Goal: Information Seeking & Learning: Find specific fact

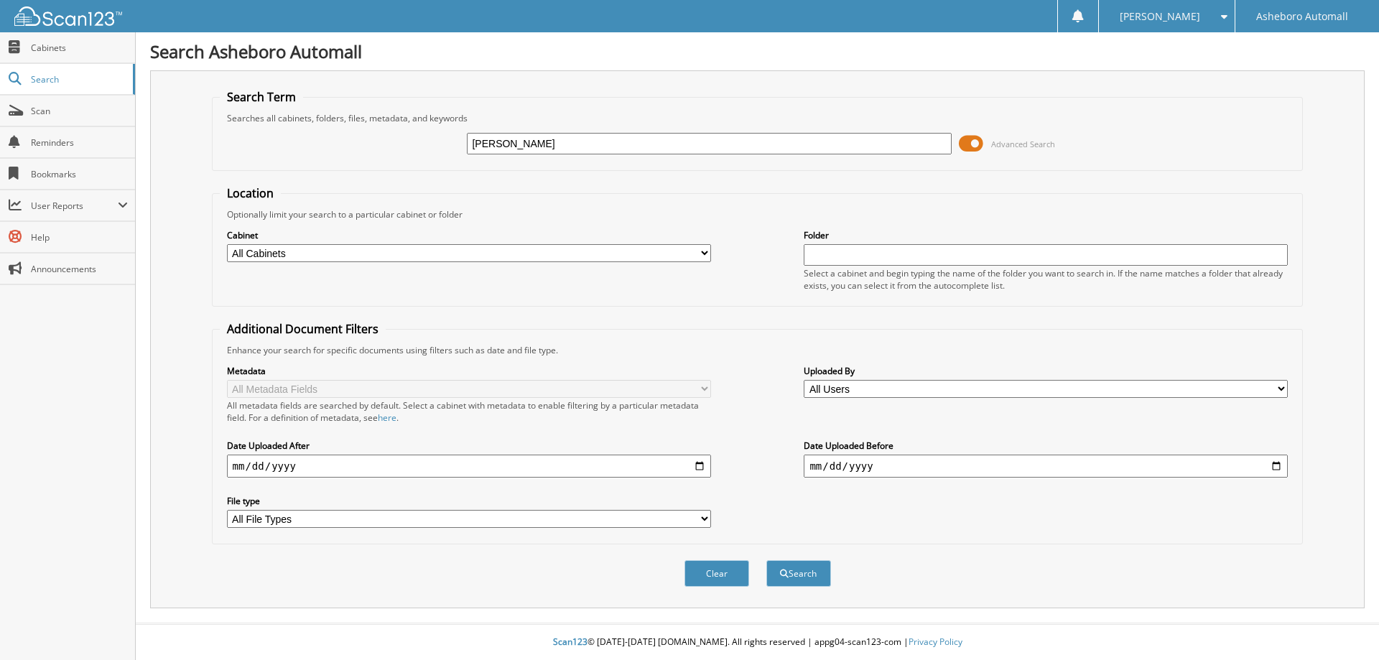
type input "[PERSON_NAME]"
click at [766, 560] on button "Search" at bounding box center [798, 573] width 65 height 27
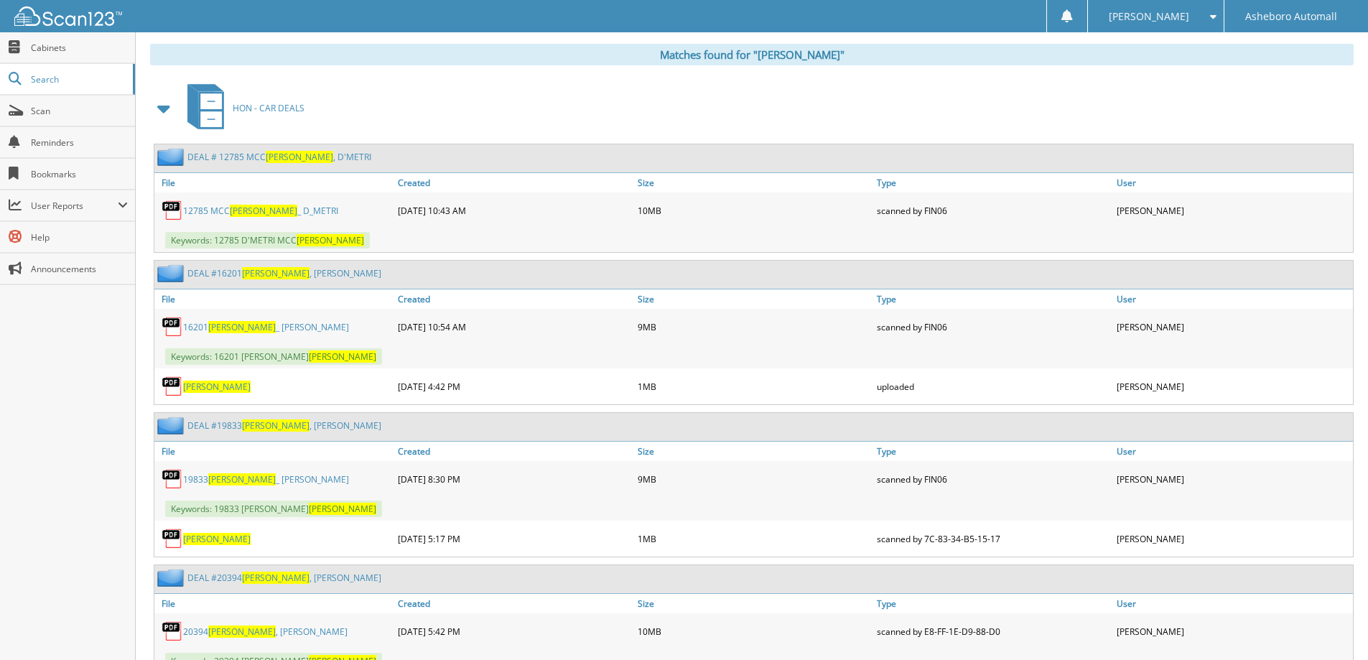
scroll to position [718, 0]
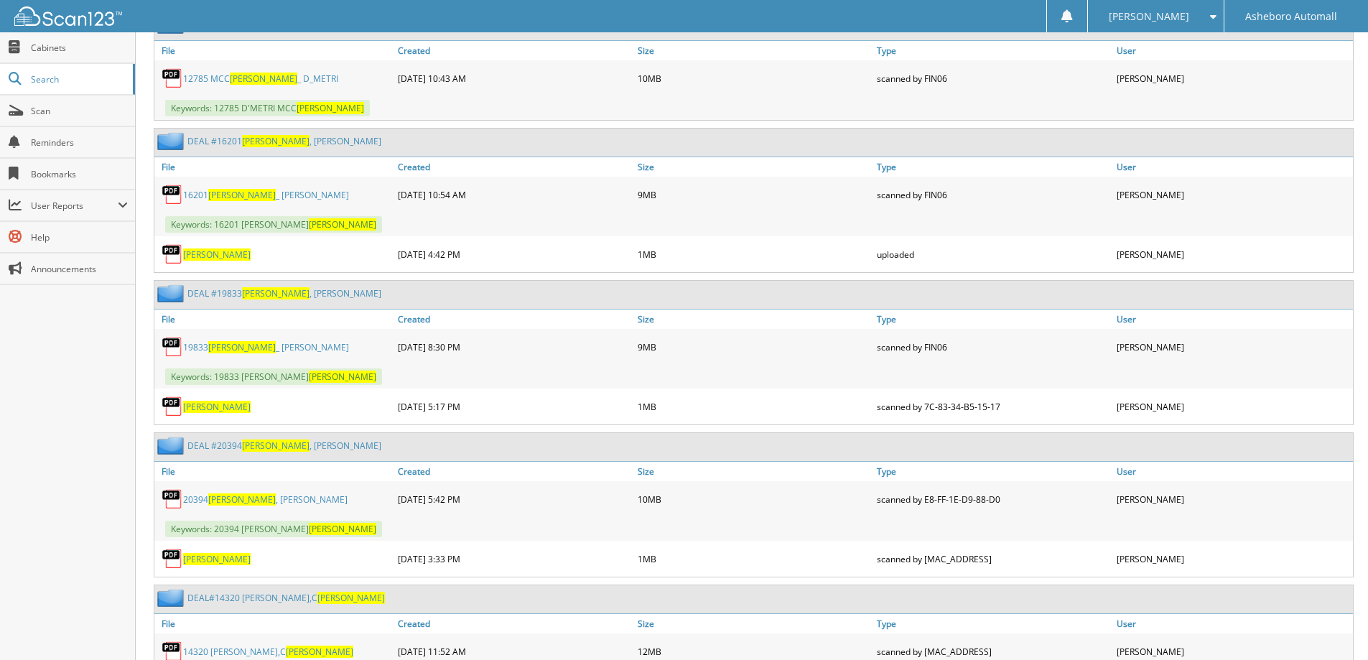
click at [275, 499] on link "20394 LINTON , MORGAN" at bounding box center [265, 499] width 164 height 12
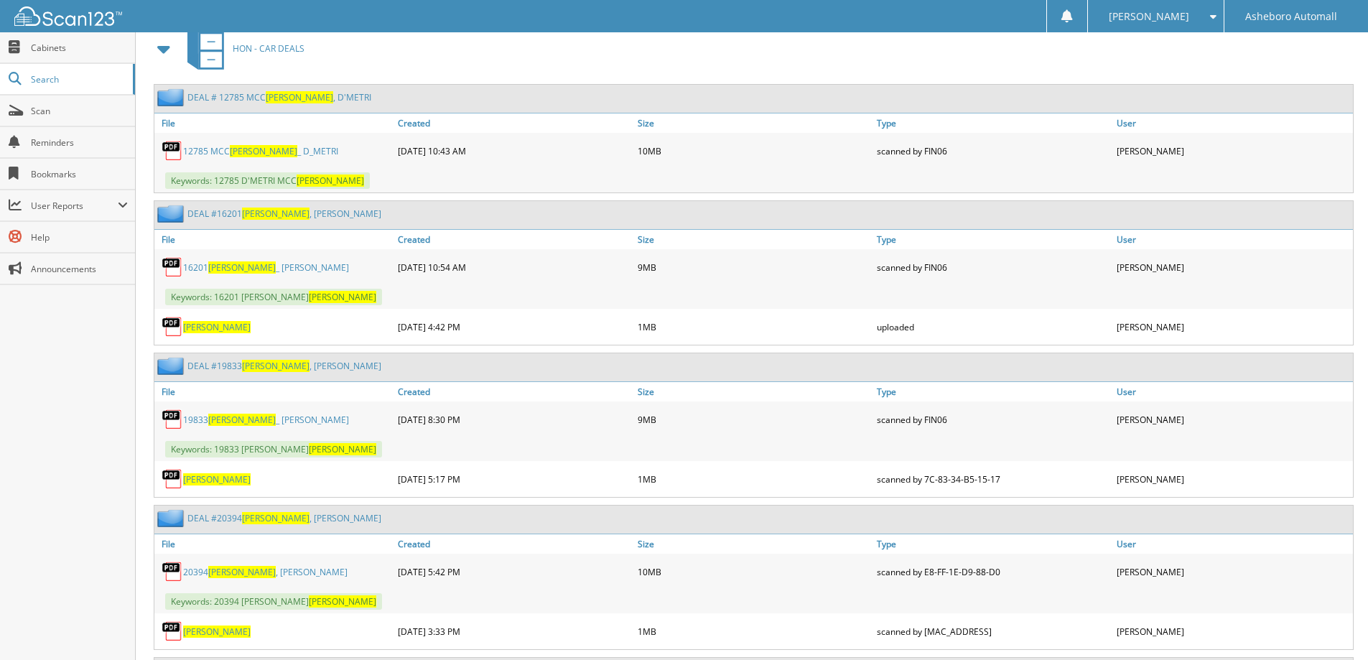
scroll to position [646, 0]
click at [269, 421] on link "19833 LINTON _ MARYBETH" at bounding box center [266, 419] width 166 height 12
